Goal: Find specific page/section: Find specific page/section

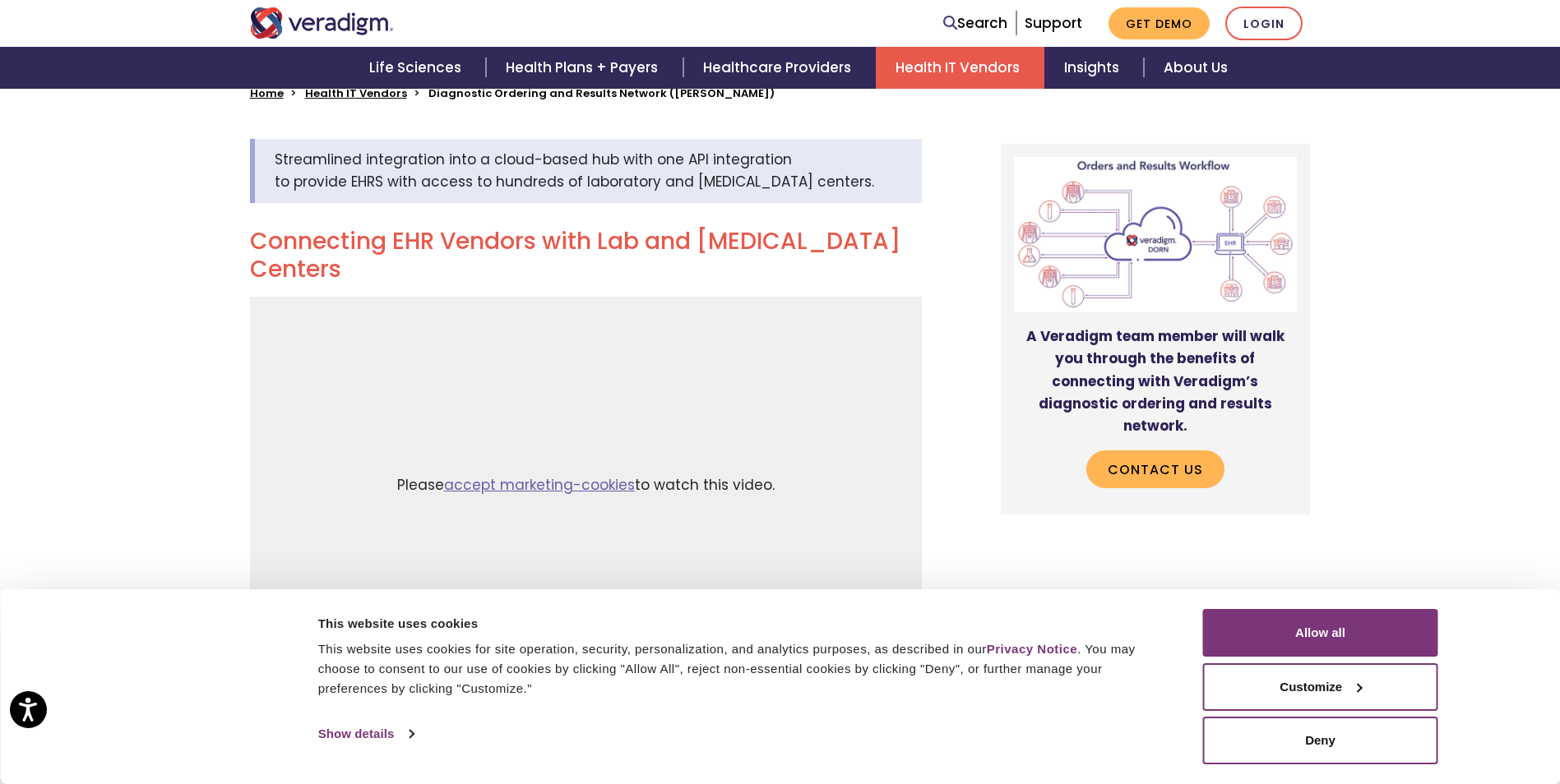
scroll to position [500, 0]
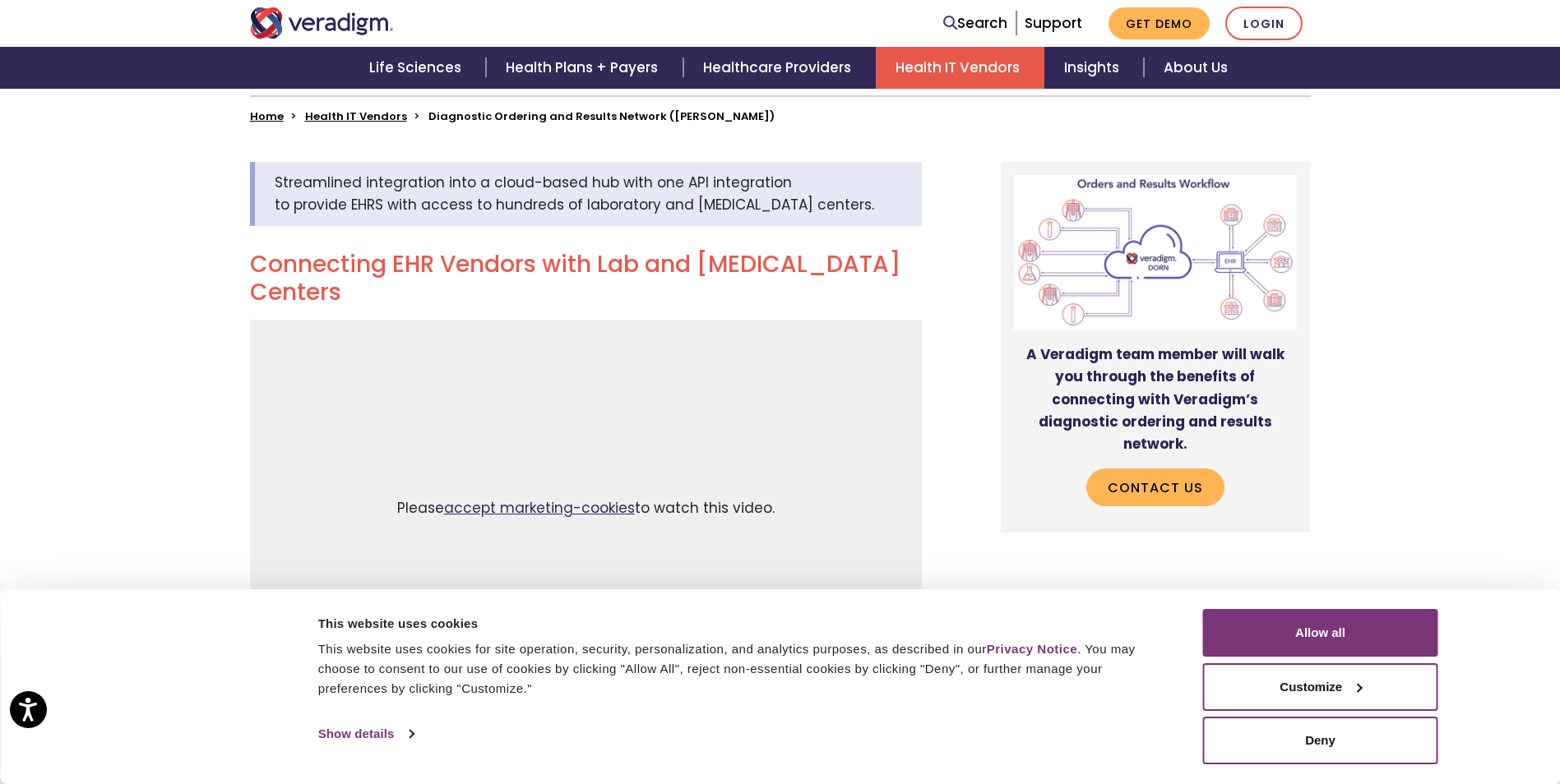
click at [575, 498] on link "accept marketing-cookies" at bounding box center [539, 507] width 191 height 20
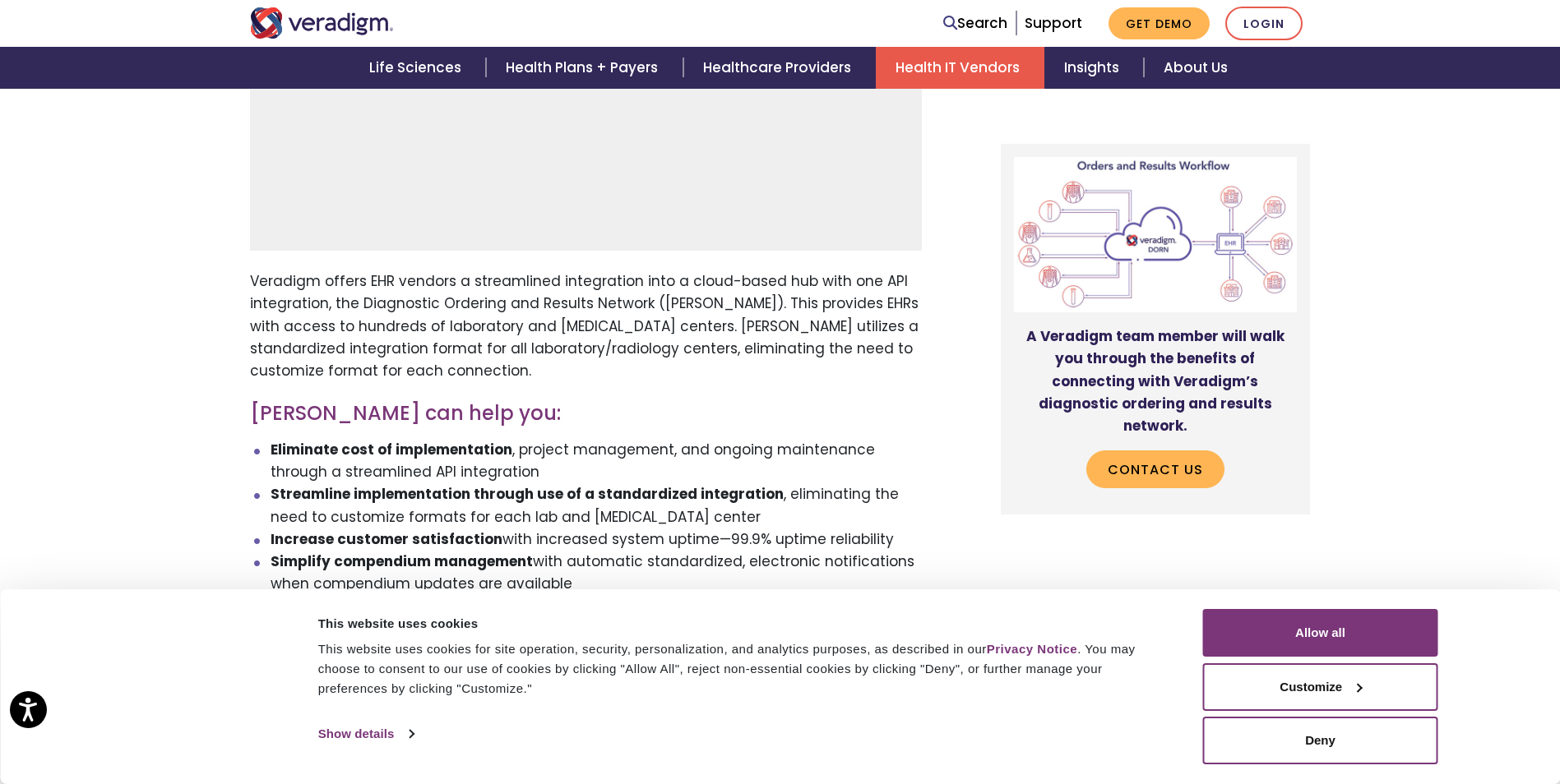
scroll to position [976, 0]
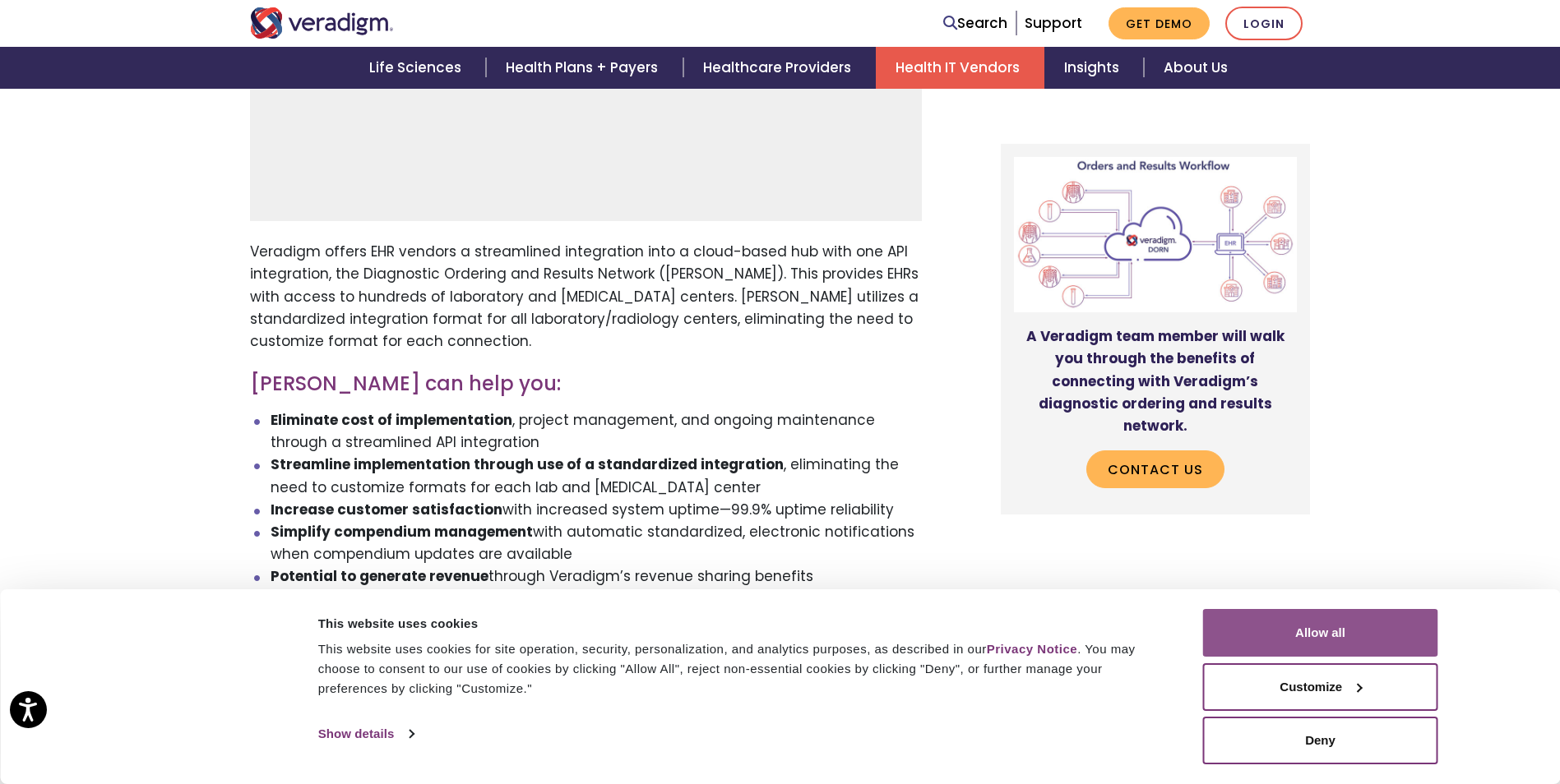
click at [1374, 623] on button "Allow all" at bounding box center [1320, 632] width 235 height 48
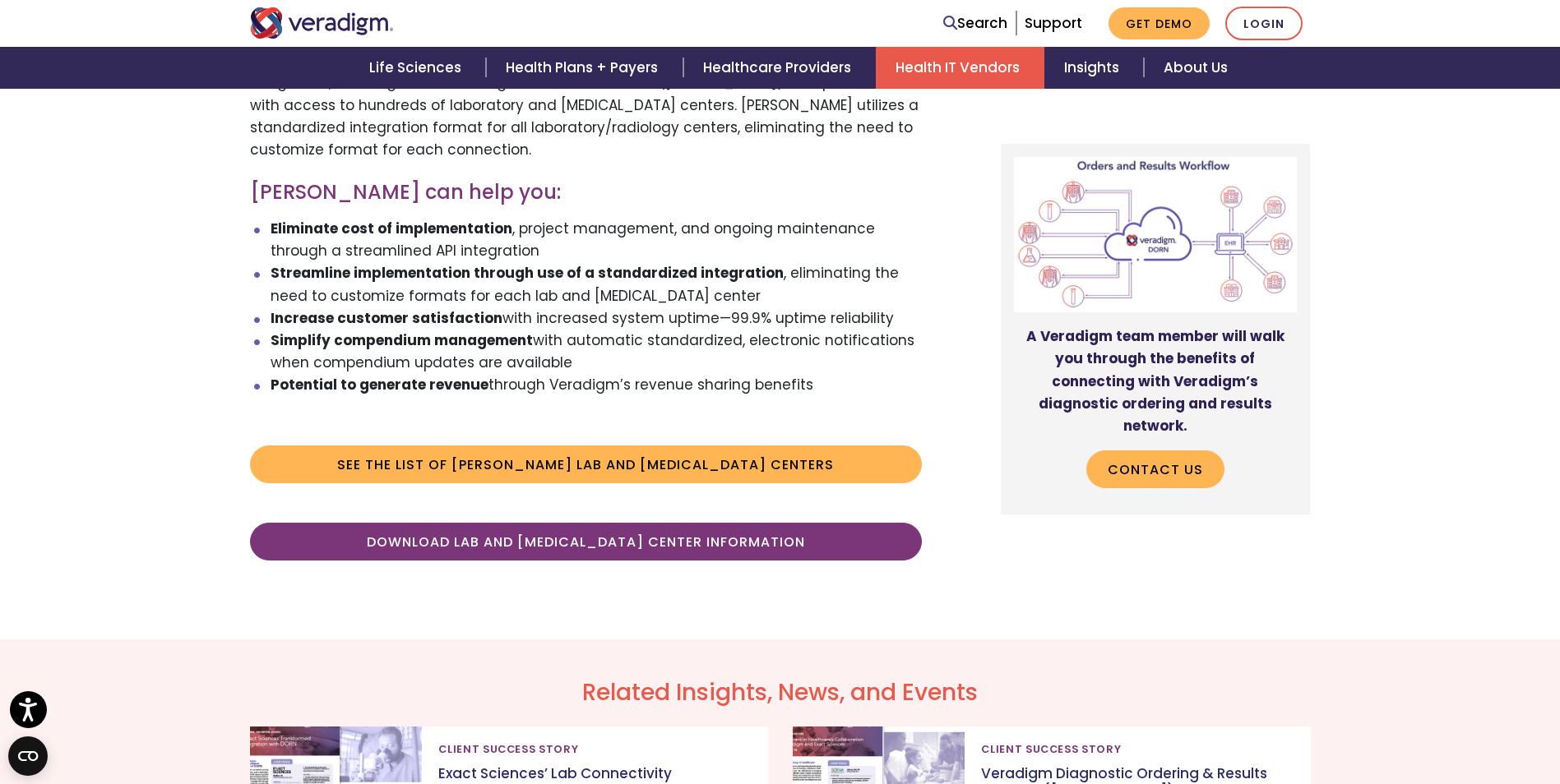
scroll to position [1173, 0]
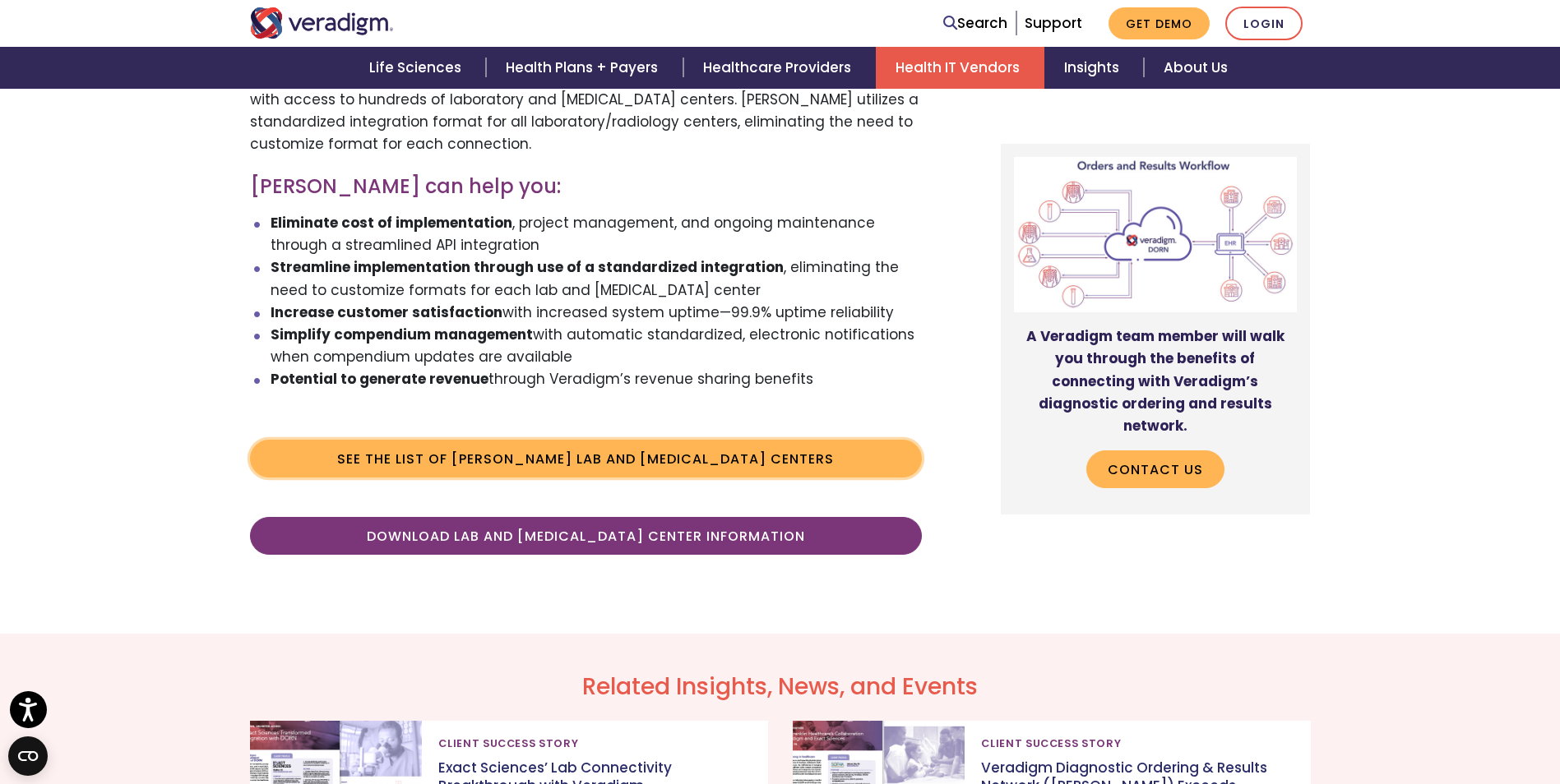
click at [599, 440] on link "See the list of [PERSON_NAME] Lab and [MEDICAL_DATA] Centers" at bounding box center [586, 458] width 672 height 38
